Goal: Check status: Check status

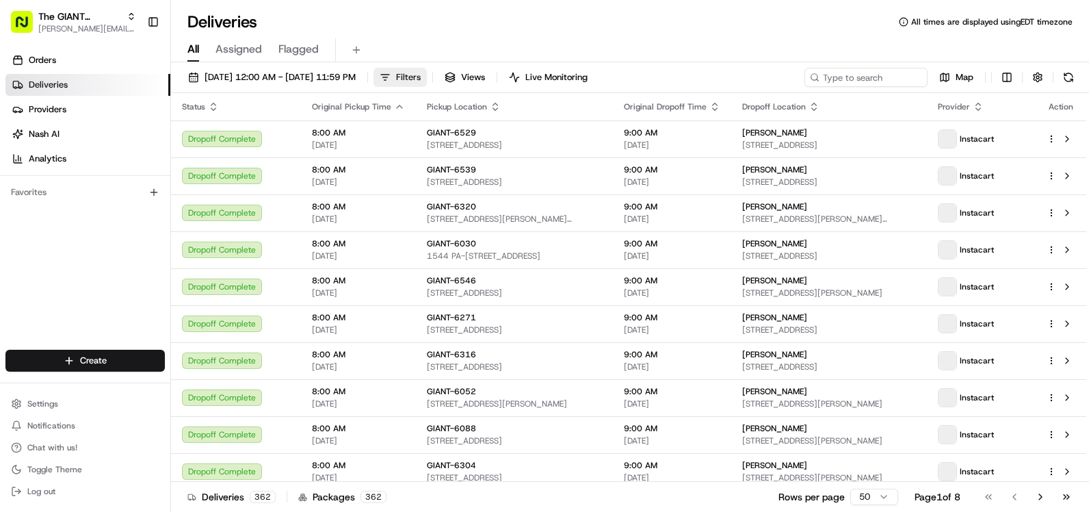
click at [421, 72] on span "Filters" at bounding box center [408, 77] width 25 height 12
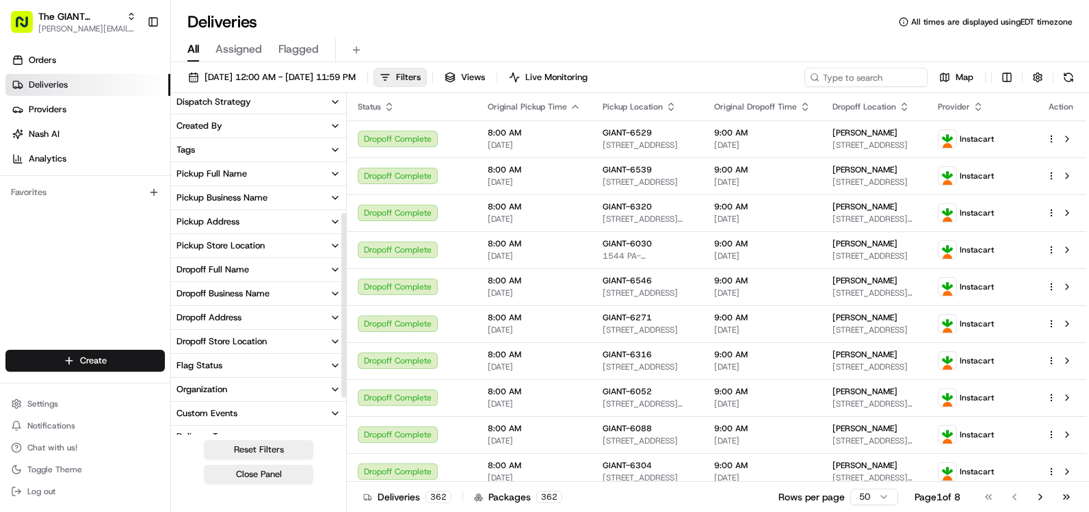
scroll to position [214, 0]
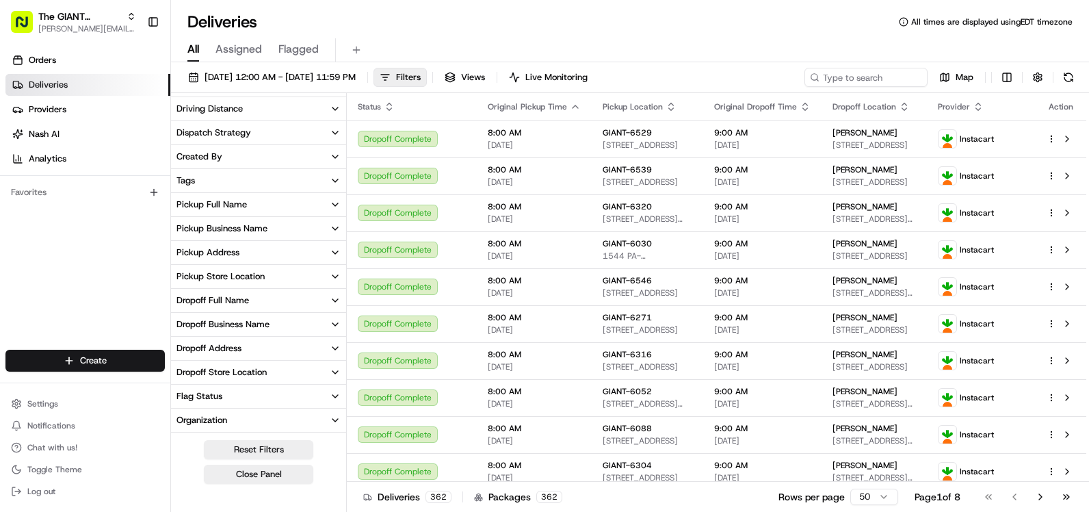
click at [335, 273] on icon "button" at bounding box center [335, 276] width 11 height 11
click at [248, 300] on input at bounding box center [266, 302] width 153 height 22
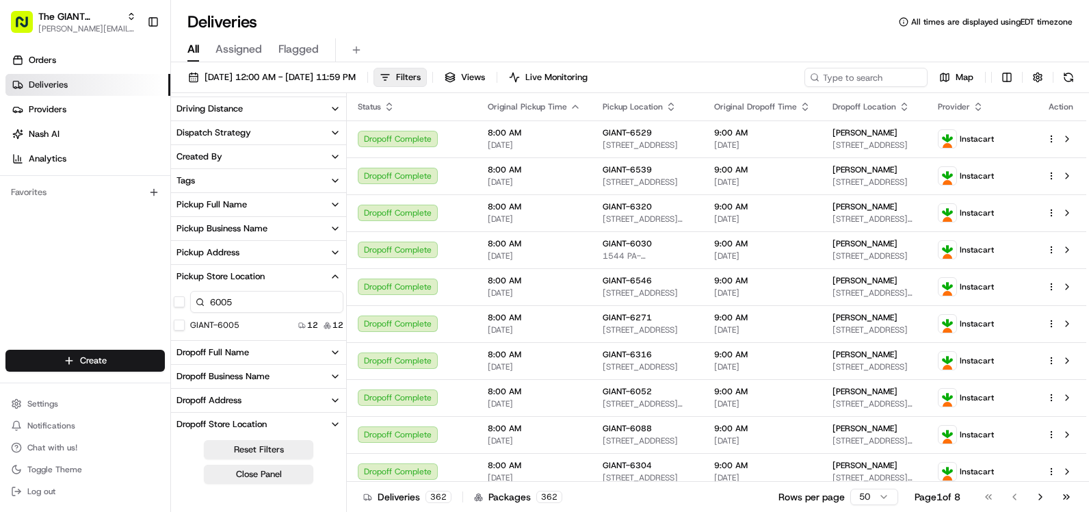
type input "6005"
click at [186, 322] on div "GIANT-6005" at bounding box center [207, 325] width 66 height 11
drag, startPoint x: 174, startPoint y: 323, endPoint x: 183, endPoint y: 326, distance: 9.3
click at [176, 323] on button "GIANT-6005" at bounding box center [179, 325] width 11 height 11
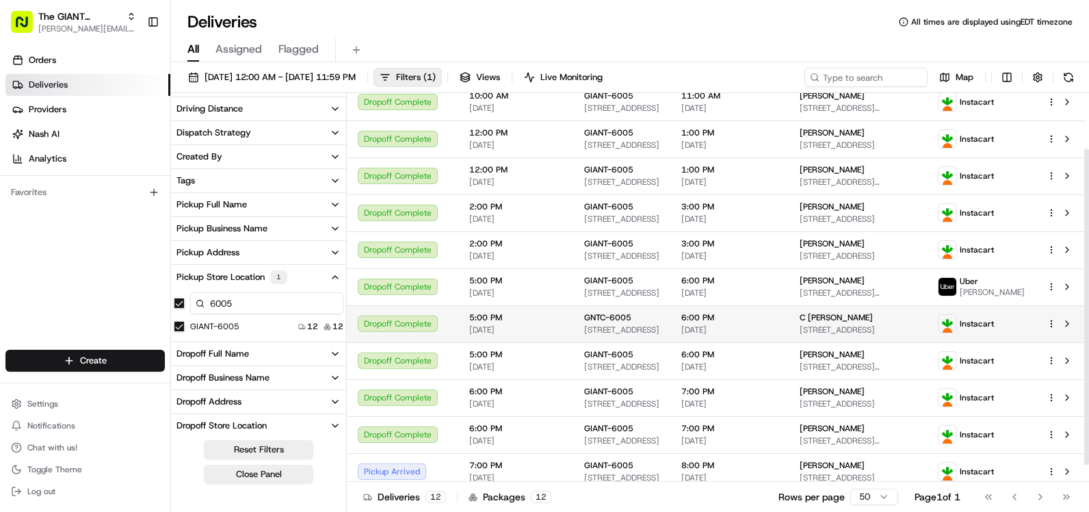
scroll to position [68, 0]
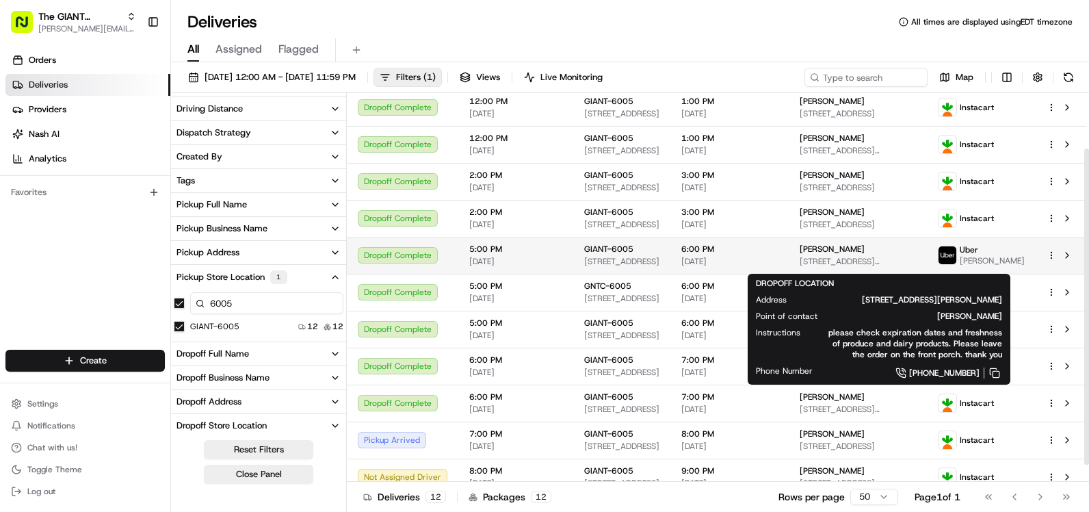
click at [859, 250] on span "[PERSON_NAME]" at bounding box center [832, 249] width 65 height 11
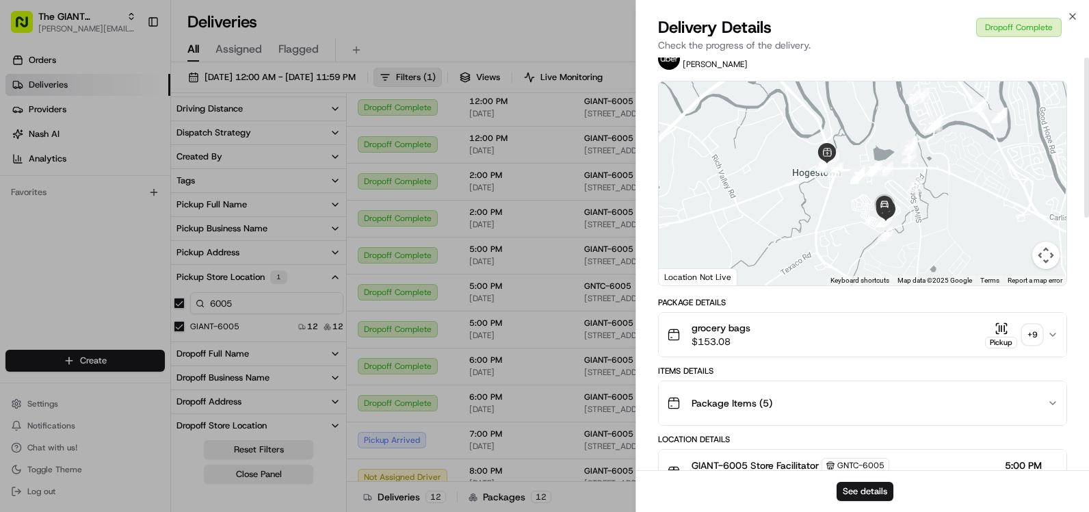
scroll to position [0, 0]
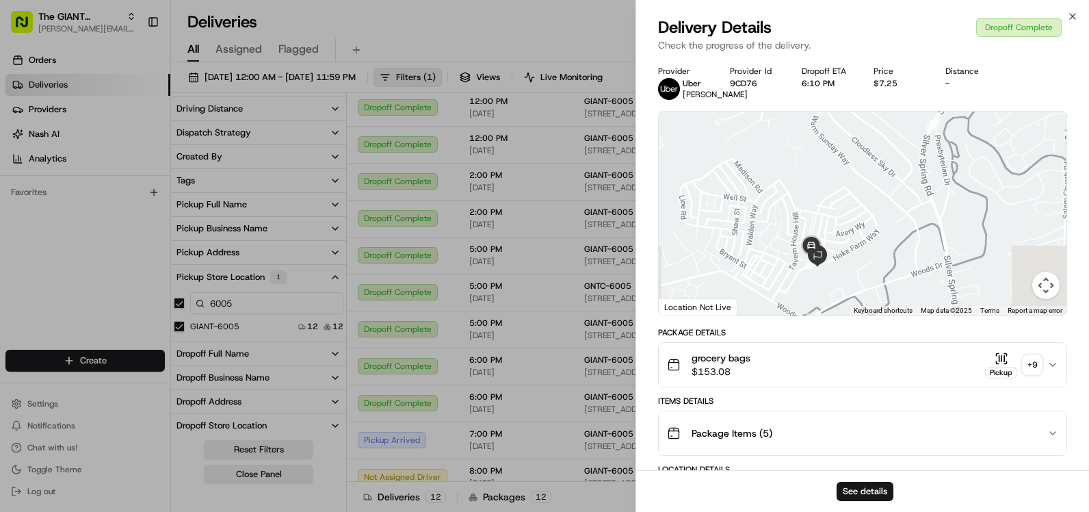
drag, startPoint x: 885, startPoint y: 287, endPoint x: 883, endPoint y: 133, distance: 154.0
click at [883, 133] on div at bounding box center [863, 214] width 408 height 204
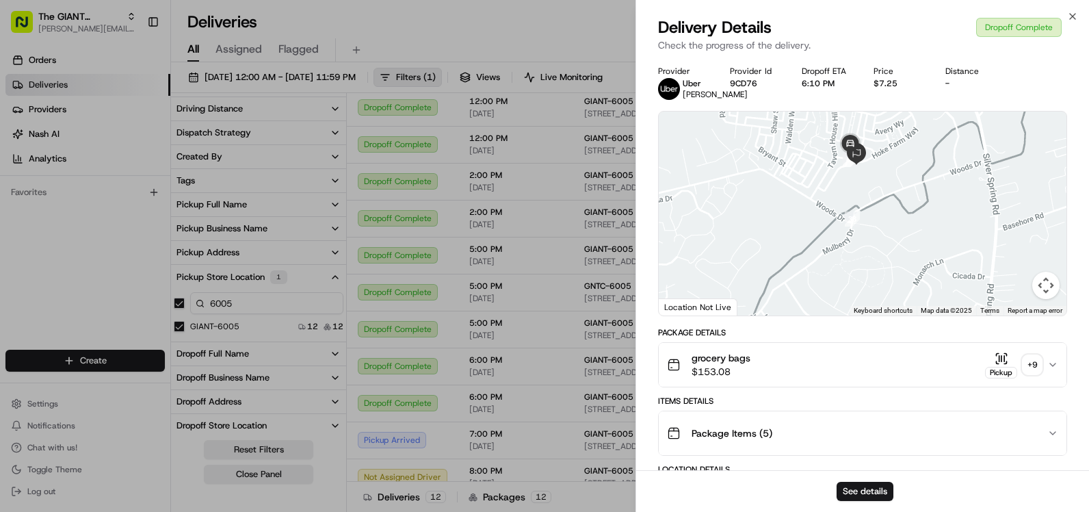
drag, startPoint x: 856, startPoint y: 278, endPoint x: 895, endPoint y: 174, distance: 111.1
click at [895, 174] on div at bounding box center [863, 214] width 408 height 204
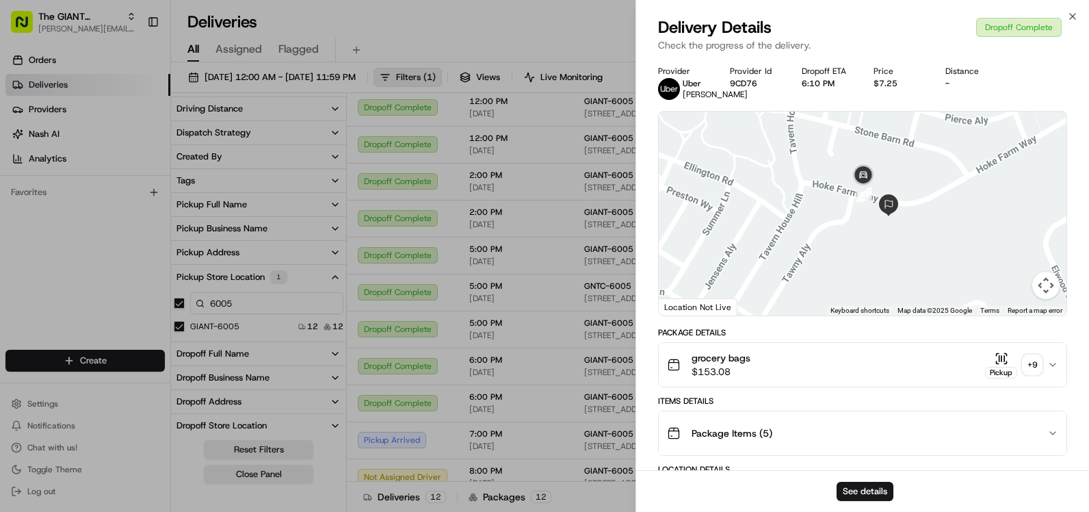
drag, startPoint x: 866, startPoint y: 180, endPoint x: 872, endPoint y: 237, distance: 57.2
click at [872, 237] on div at bounding box center [863, 214] width 408 height 204
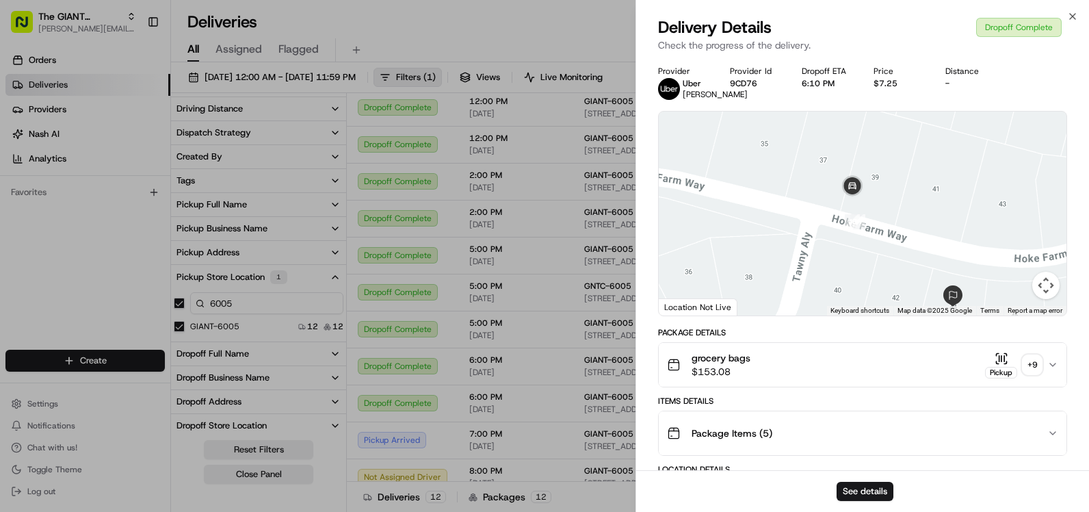
drag, startPoint x: 857, startPoint y: 211, endPoint x: 862, endPoint y: 262, distance: 50.9
click at [863, 268] on div at bounding box center [863, 214] width 408 height 204
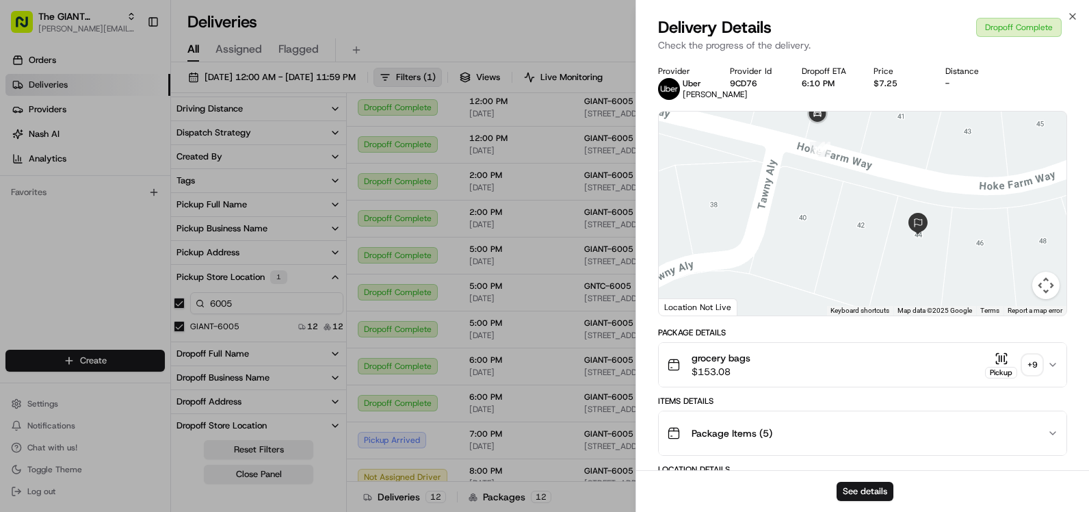
drag, startPoint x: 897, startPoint y: 233, endPoint x: 879, endPoint y: 197, distance: 40.1
click at [879, 197] on div at bounding box center [863, 214] width 408 height 204
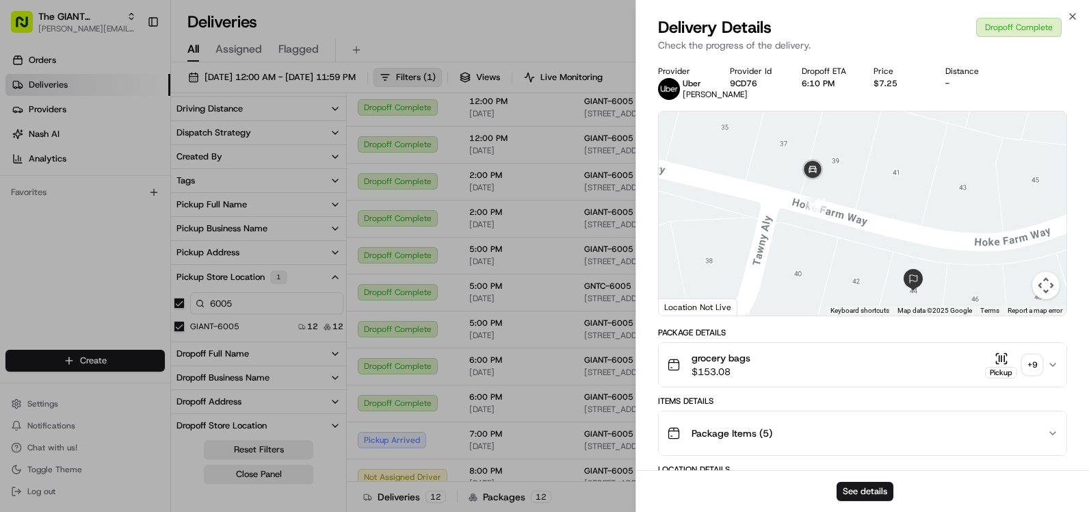
drag, startPoint x: 814, startPoint y: 179, endPoint x: 811, endPoint y: 234, distance: 55.5
click at [811, 234] on div at bounding box center [863, 214] width 408 height 204
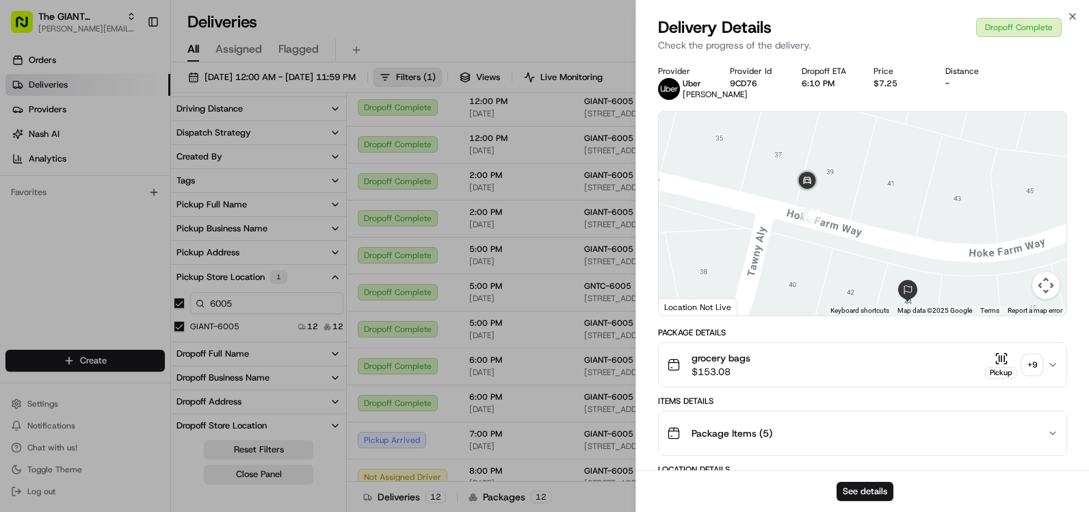
drag, startPoint x: 824, startPoint y: 230, endPoint x: 818, endPoint y: 249, distance: 20.3
click at [818, 249] on div at bounding box center [863, 214] width 408 height 204
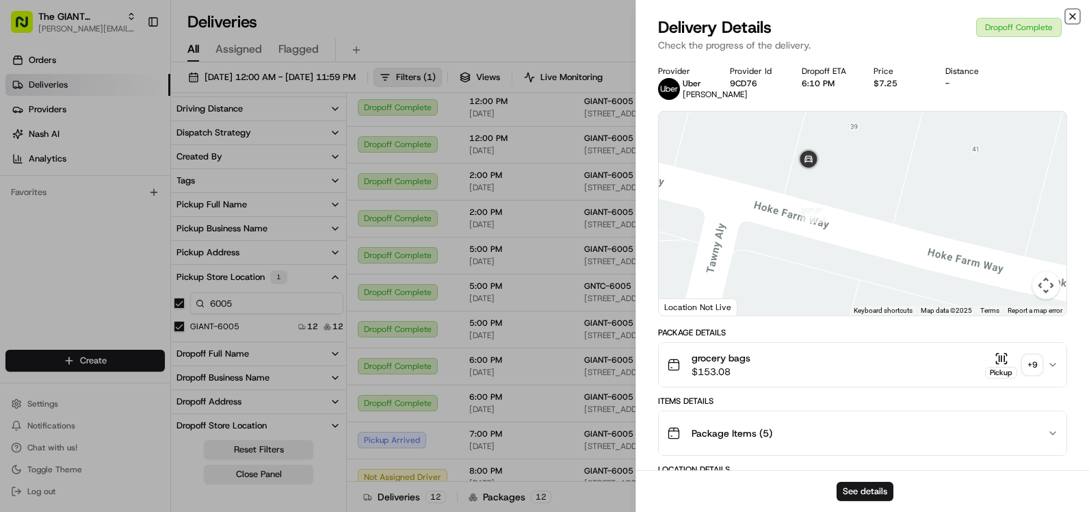
click at [1071, 12] on icon "button" at bounding box center [1072, 16] width 11 height 11
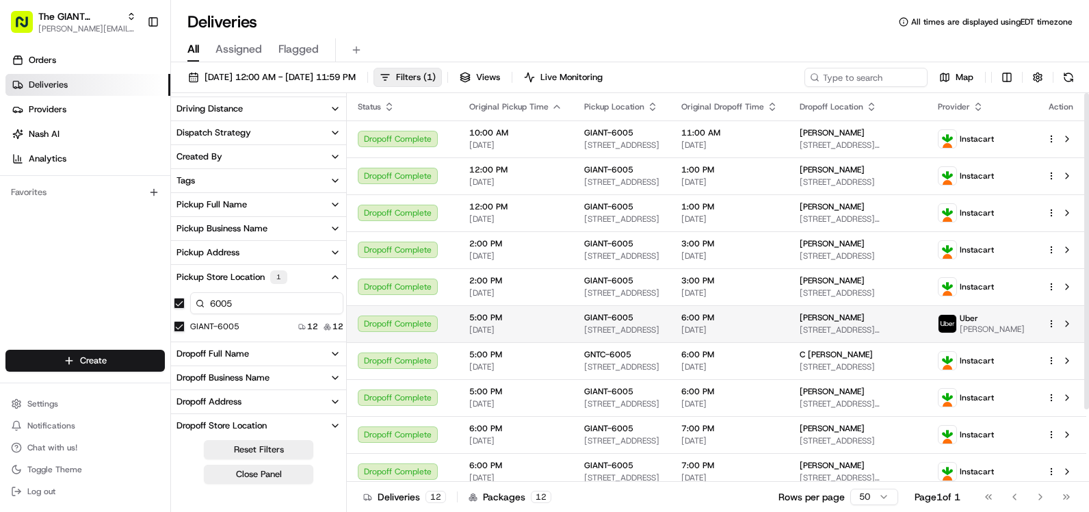
click at [1052, 327] on html "The GIANT Company [PERSON_NAME][EMAIL_ADDRESS][PERSON_NAME][DOMAIN_NAME] Toggle…" at bounding box center [544, 256] width 1089 height 512
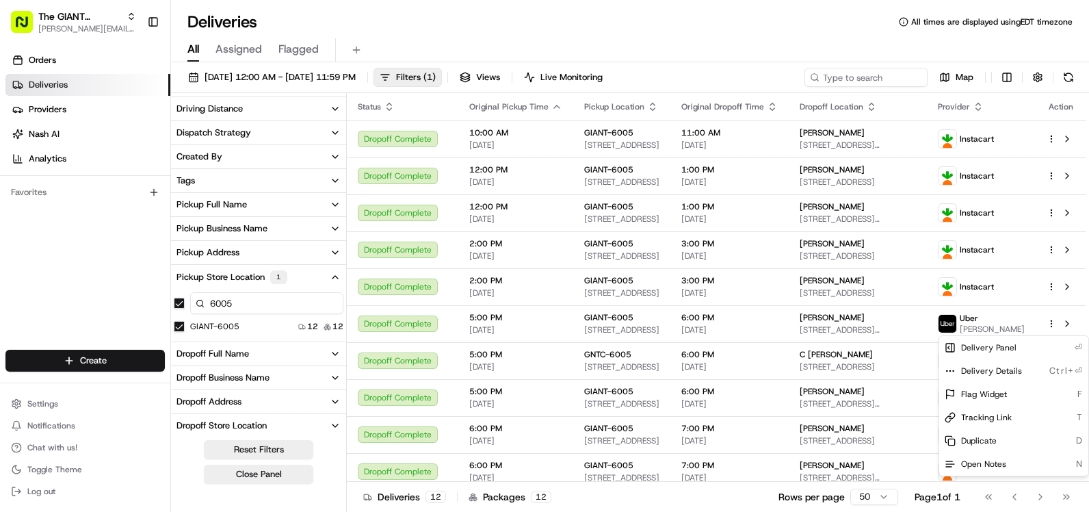
click at [1069, 327] on html "The GIANT Company [PERSON_NAME][EMAIL_ADDRESS][PERSON_NAME][DOMAIN_NAME] Toggle…" at bounding box center [544, 256] width 1089 height 512
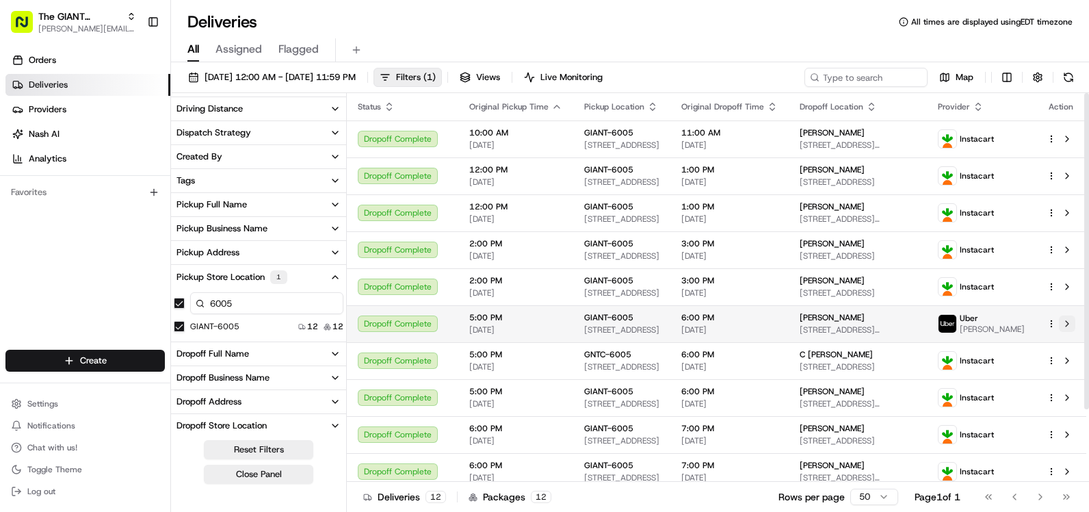
click at [1066, 327] on button at bounding box center [1067, 323] width 16 height 16
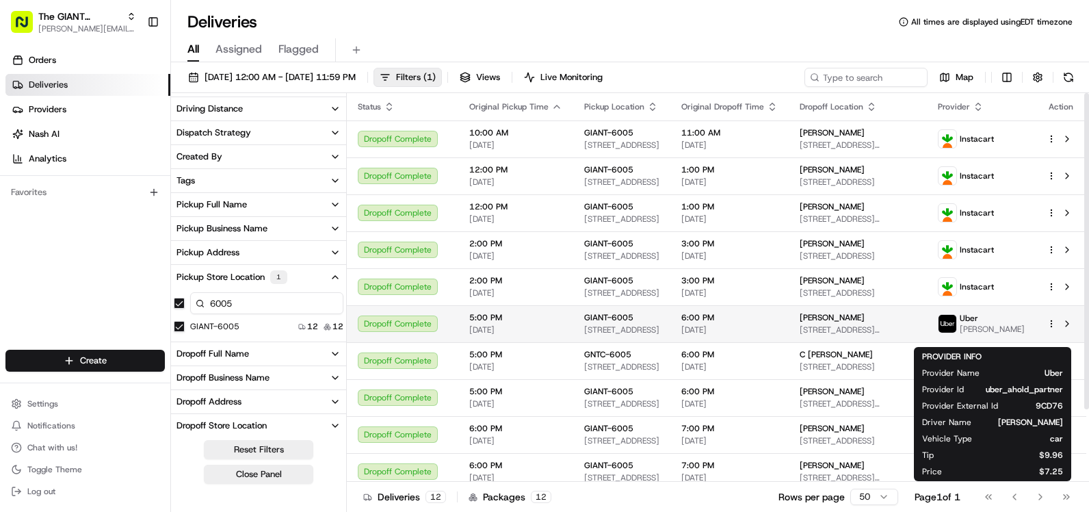
click at [980, 325] on span "[PERSON_NAME]" at bounding box center [992, 329] width 65 height 11
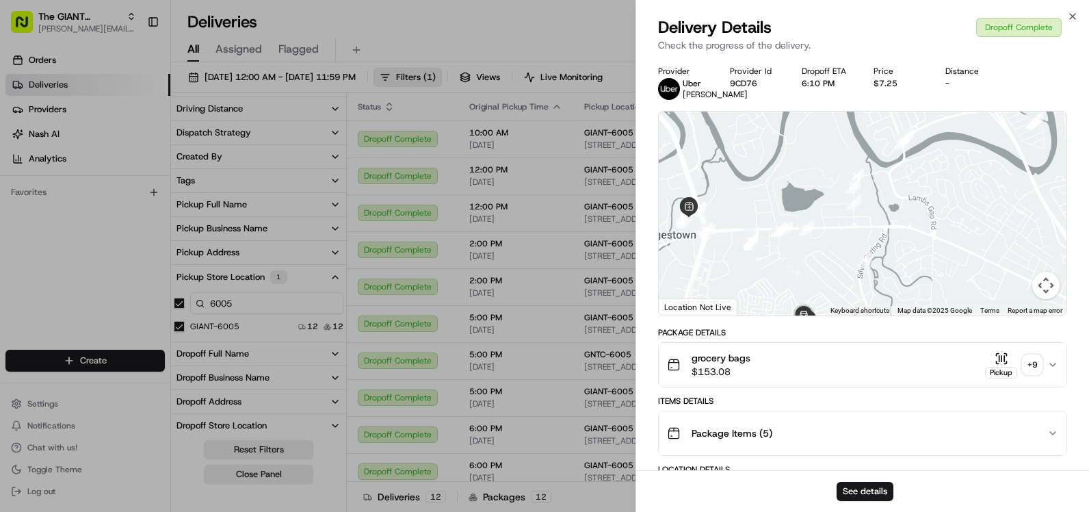
drag, startPoint x: 716, startPoint y: 259, endPoint x: 769, endPoint y: 278, distance: 56.7
click at [769, 278] on div at bounding box center [863, 214] width 408 height 204
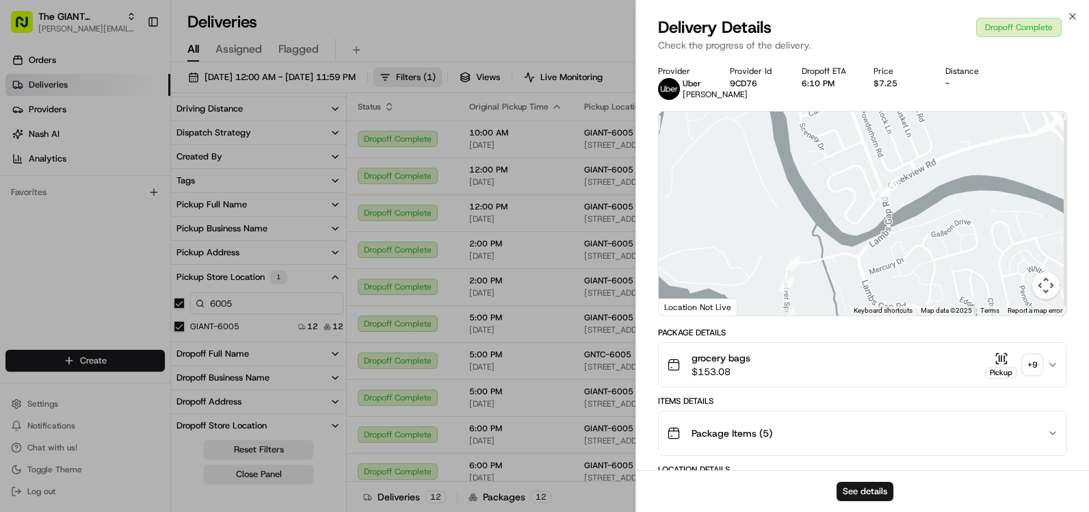
drag, startPoint x: 892, startPoint y: 186, endPoint x: 857, endPoint y: 297, distance: 116.2
click at [857, 297] on div at bounding box center [863, 214] width 408 height 204
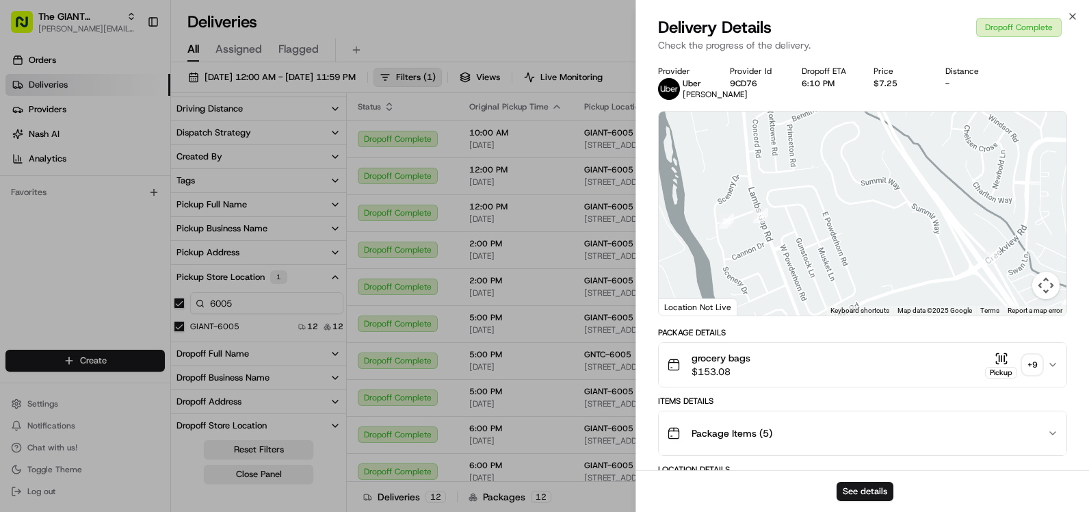
drag, startPoint x: 865, startPoint y: 174, endPoint x: 798, endPoint y: 294, distance: 137.5
click at [798, 294] on div at bounding box center [863, 214] width 408 height 204
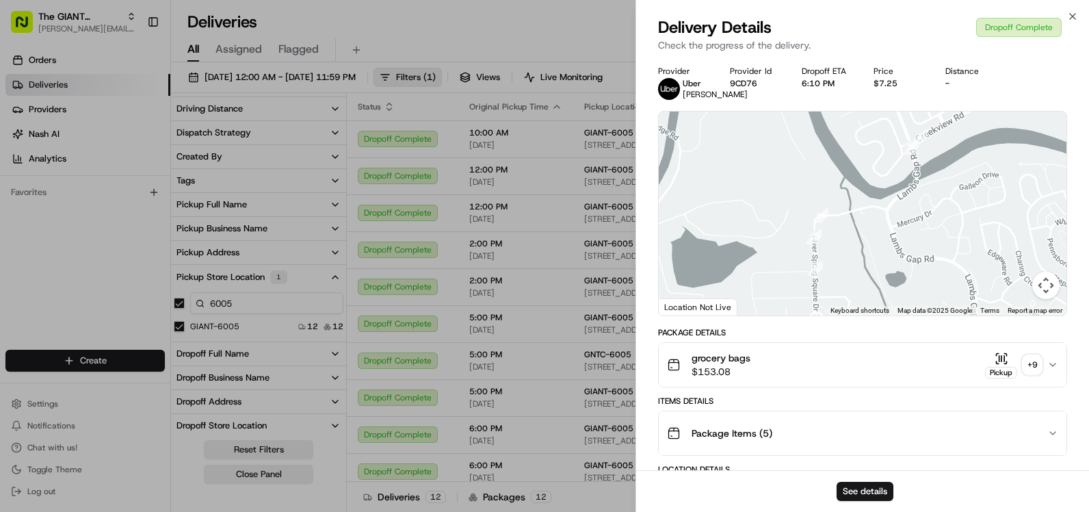
drag, startPoint x: 815, startPoint y: 281, endPoint x: 908, endPoint y: 102, distance: 201.4
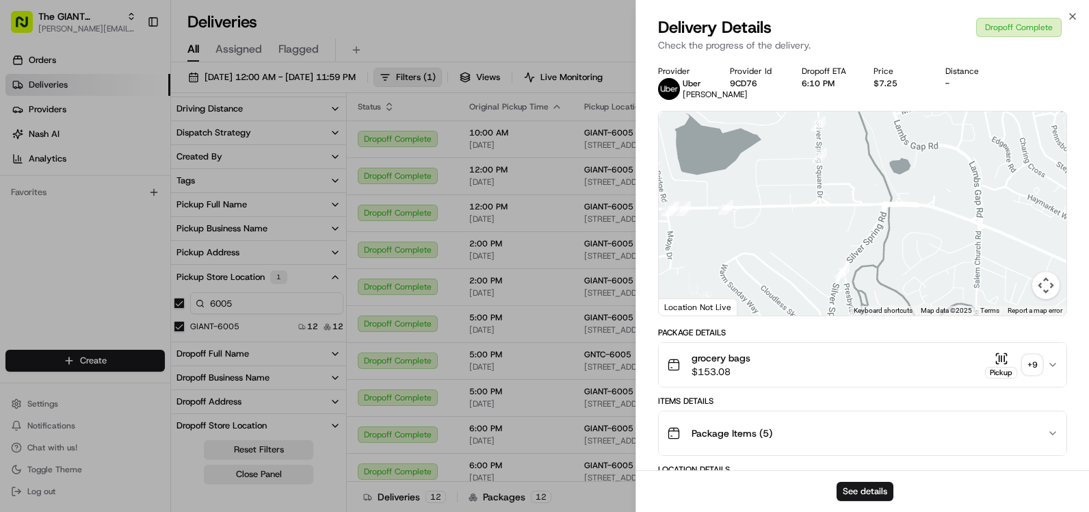
drag, startPoint x: 883, startPoint y: 248, endPoint x: 887, endPoint y: 124, distance: 123.9
click at [887, 124] on div at bounding box center [863, 214] width 408 height 204
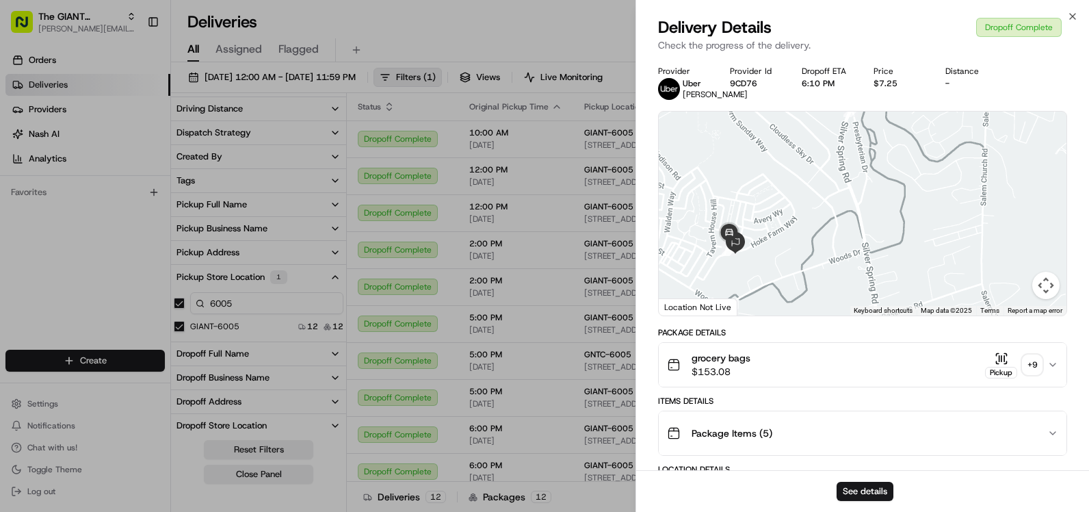
drag, startPoint x: 863, startPoint y: 254, endPoint x: 868, endPoint y: 130, distance: 123.9
click at [868, 127] on div at bounding box center [863, 214] width 408 height 204
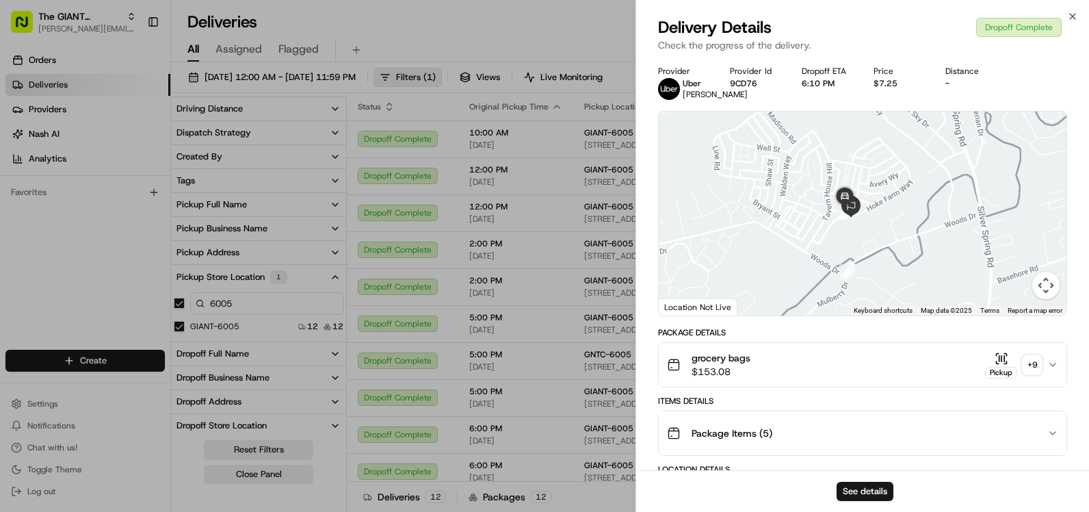
drag, startPoint x: 779, startPoint y: 237, endPoint x: 898, endPoint y: 224, distance: 119.7
click at [898, 224] on div at bounding box center [863, 214] width 408 height 204
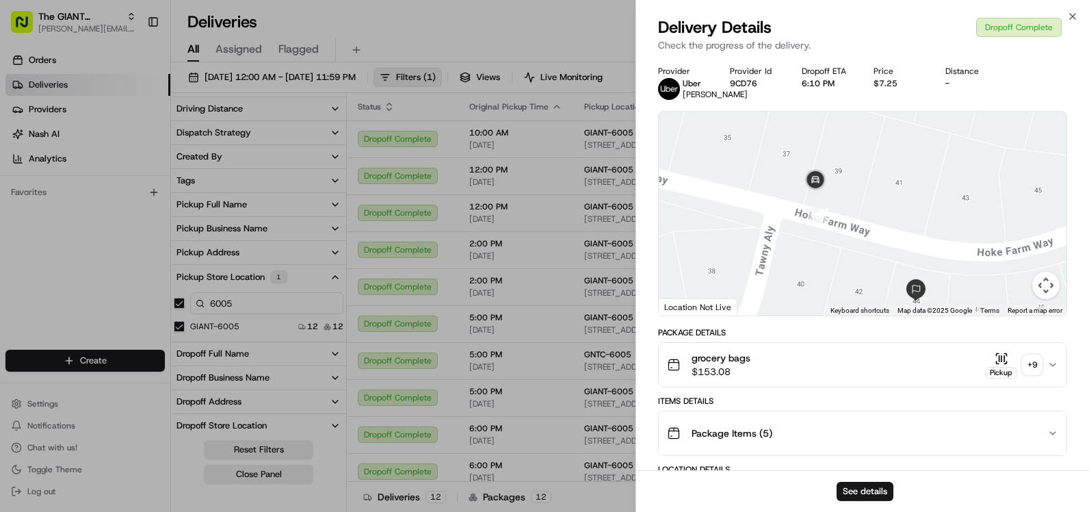
drag, startPoint x: 819, startPoint y: 165, endPoint x: 814, endPoint y: 246, distance: 81.6
click at [812, 268] on div at bounding box center [863, 214] width 408 height 204
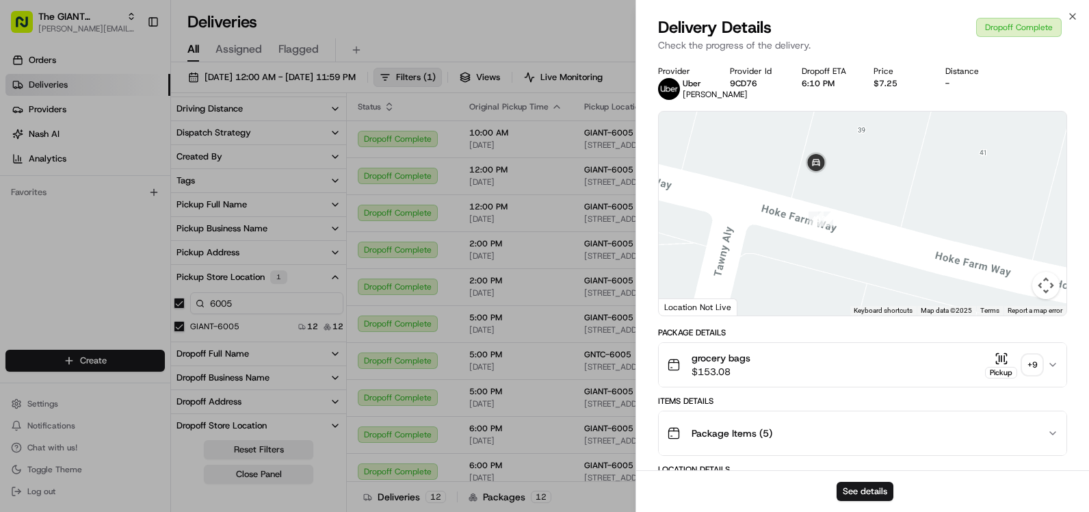
drag, startPoint x: 827, startPoint y: 270, endPoint x: 831, endPoint y: 242, distance: 27.7
click at [831, 242] on div at bounding box center [863, 214] width 408 height 204
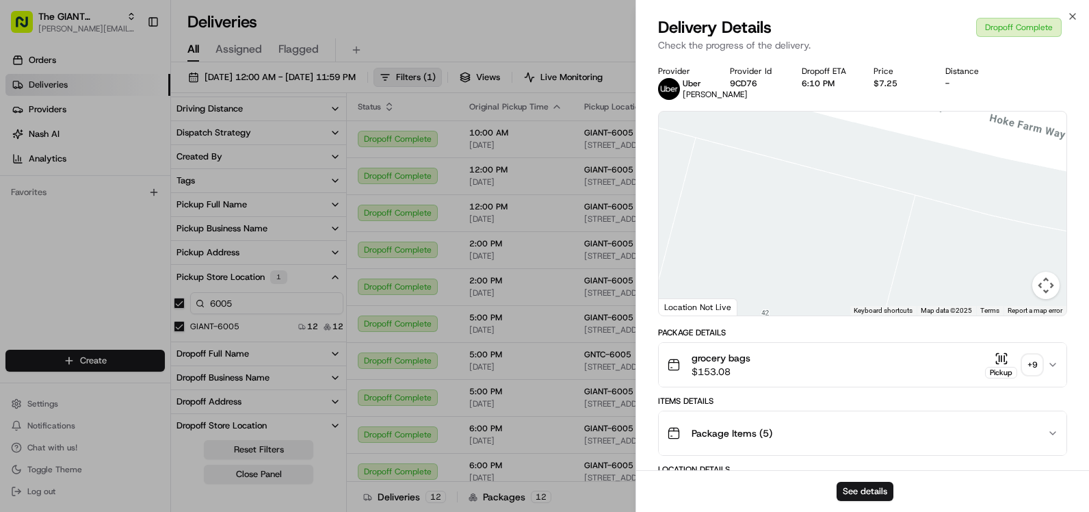
drag, startPoint x: 915, startPoint y: 252, endPoint x: 803, endPoint y: 88, distance: 198.5
drag, startPoint x: 903, startPoint y: 238, endPoint x: 882, endPoint y: 196, distance: 47.4
click at [882, 196] on div at bounding box center [863, 214] width 408 height 204
